Goal: Check status: Check status

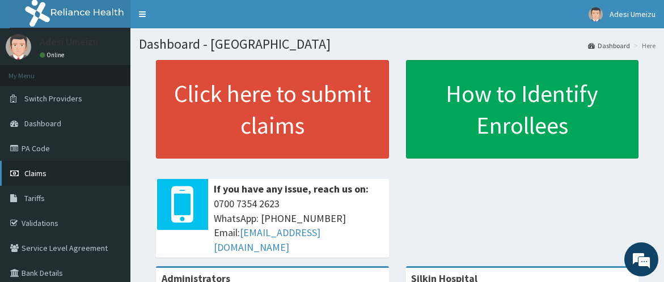
click at [39, 174] on span "Claims" at bounding box center [35, 173] width 22 height 10
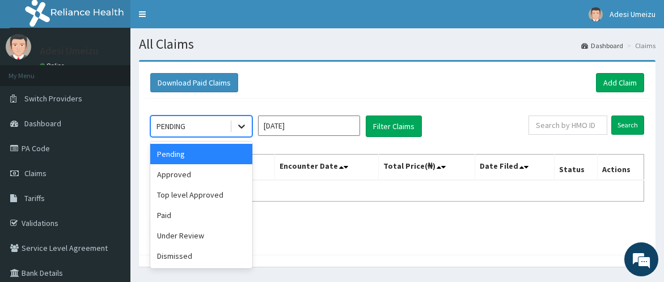
click at [241, 127] on icon at bounding box center [241, 127] width 7 height 4
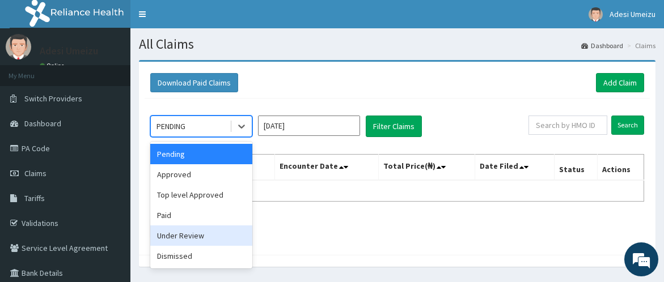
click at [214, 234] on div "Under Review" at bounding box center [201, 236] width 102 height 20
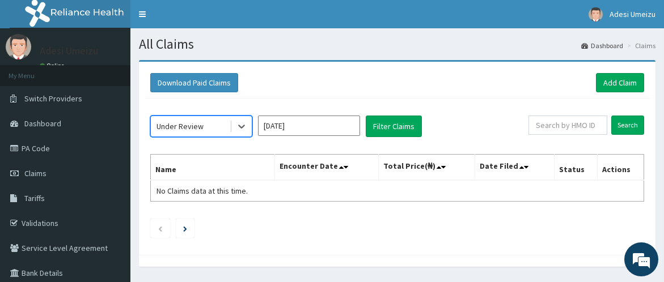
click at [347, 127] on input "Aug 2025" at bounding box center [309, 126] width 102 height 20
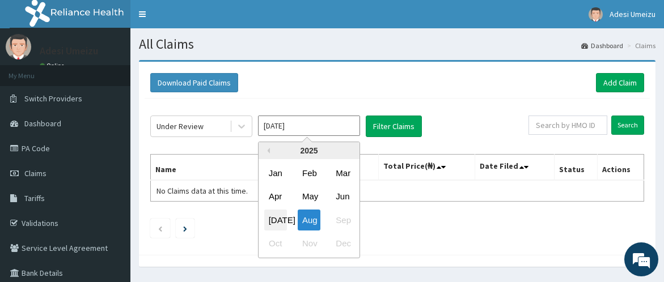
click at [277, 218] on div "Jul" at bounding box center [275, 220] width 23 height 21
type input "Jul 2025"
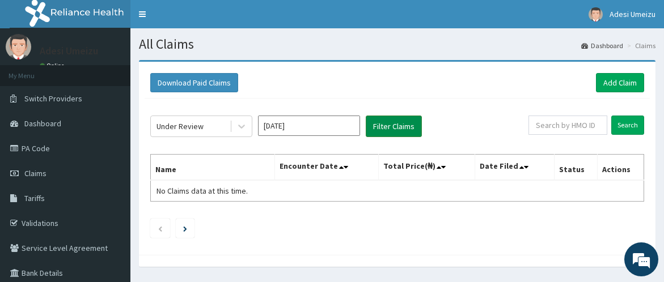
click at [398, 127] on button "Filter Claims" at bounding box center [394, 127] width 56 height 22
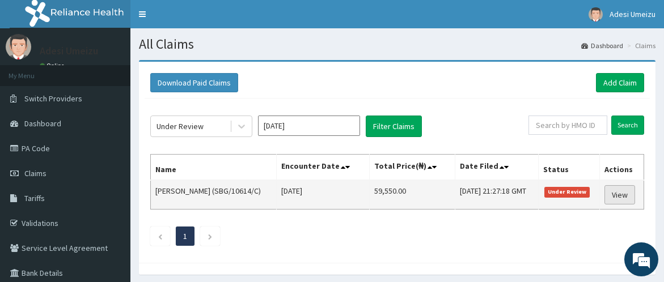
click at [625, 193] on link "View" at bounding box center [620, 194] width 31 height 19
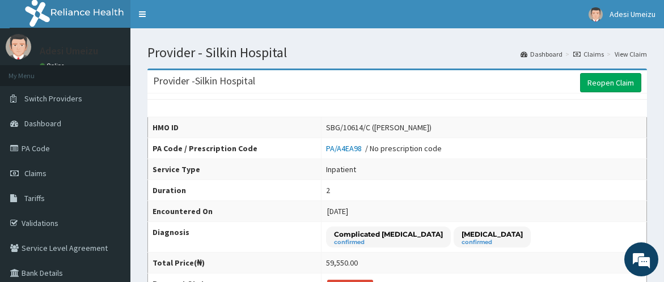
click at [628, 223] on td "Complicated [MEDICAL_DATA] confirmed [MEDICAL_DATA] confirmed" at bounding box center [485, 237] width 326 height 31
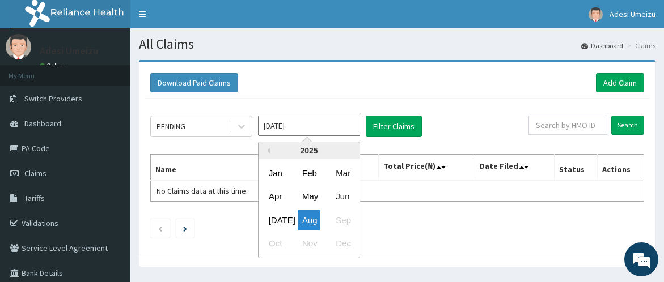
click at [335, 128] on input "Aug 2025" at bounding box center [309, 126] width 102 height 20
click at [279, 218] on div "Jul" at bounding box center [275, 220] width 23 height 21
type input "Jul 2025"
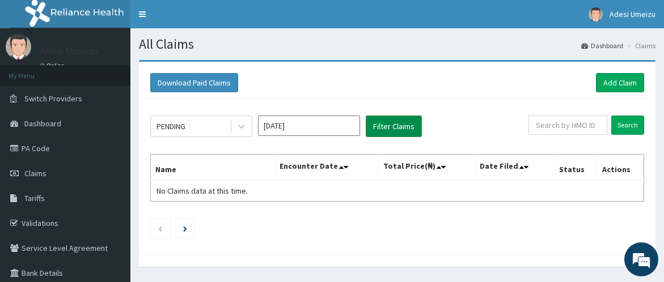
click at [392, 125] on button "Filter Claims" at bounding box center [394, 127] width 56 height 22
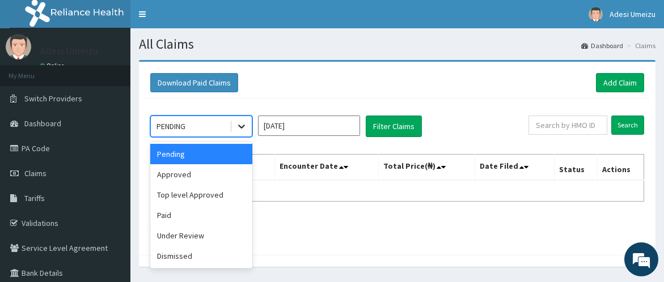
click at [242, 123] on icon at bounding box center [241, 126] width 11 height 11
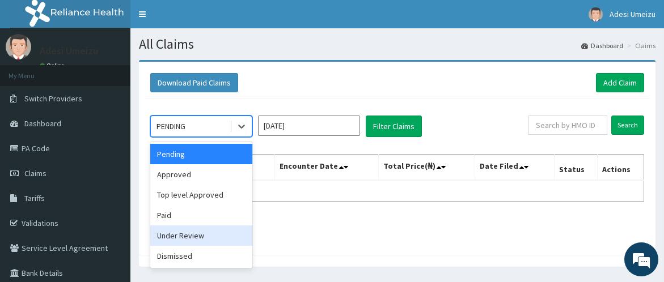
click at [192, 239] on div "Under Review" at bounding box center [201, 236] width 102 height 20
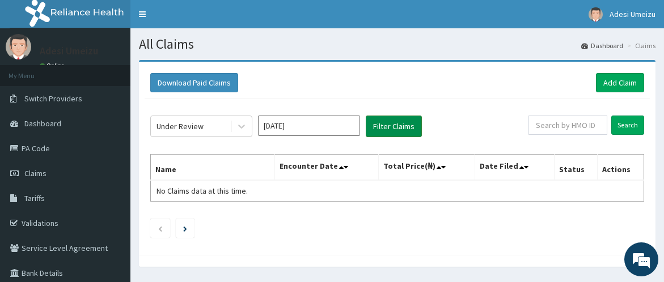
click at [398, 125] on button "Filter Claims" at bounding box center [394, 127] width 56 height 22
